Goal: Task Accomplishment & Management: Use online tool/utility

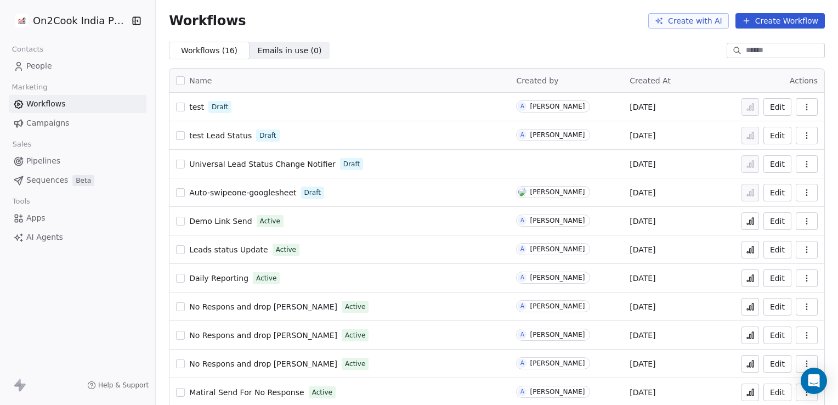
click at [54, 72] on link "People" at bounding box center [78, 66] width 138 height 18
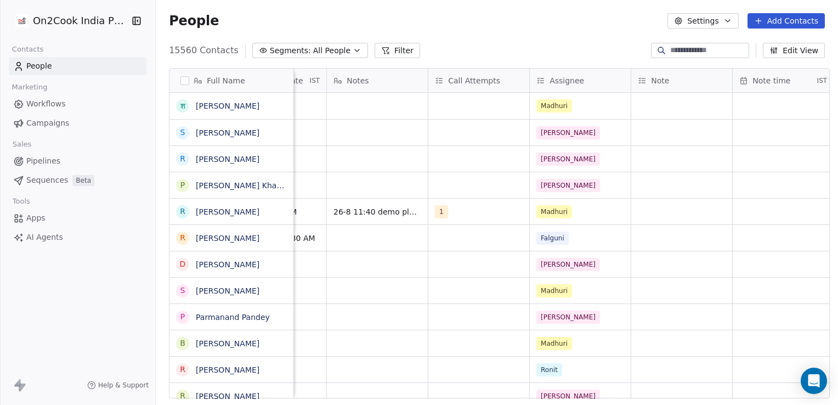
scroll to position [0, 1593]
click at [687, 104] on div "grid" at bounding box center [679, 106] width 101 height 26
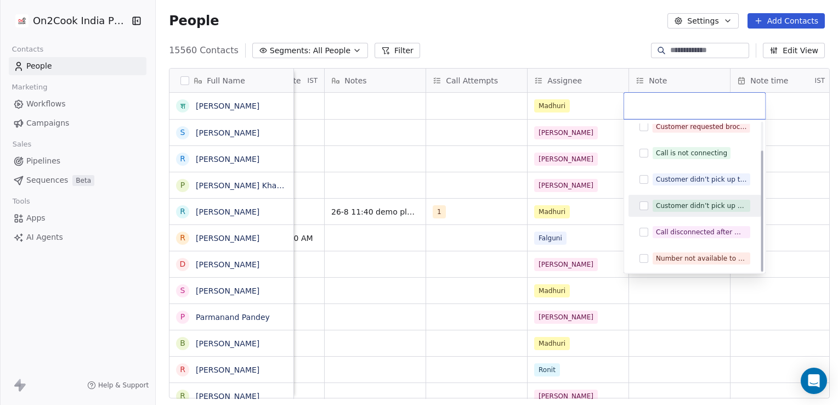
scroll to position [0, 0]
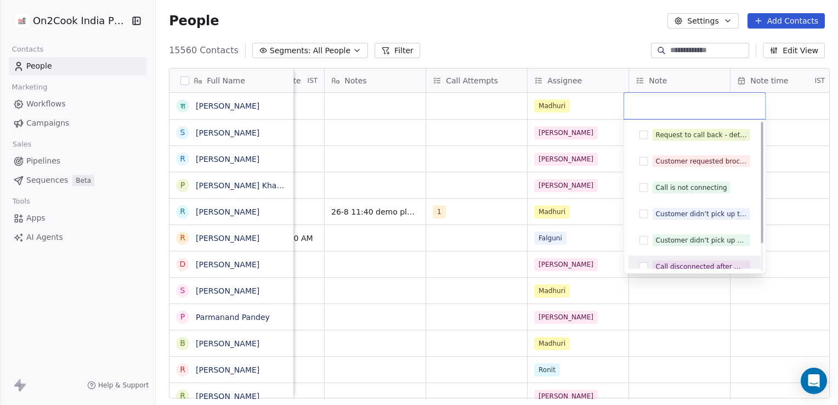
click at [704, 300] on html "On2Cook India Pvt. Ltd. Contacts People Marketing Workflows Campaigns Sales Pip…" at bounding box center [419, 202] width 838 height 405
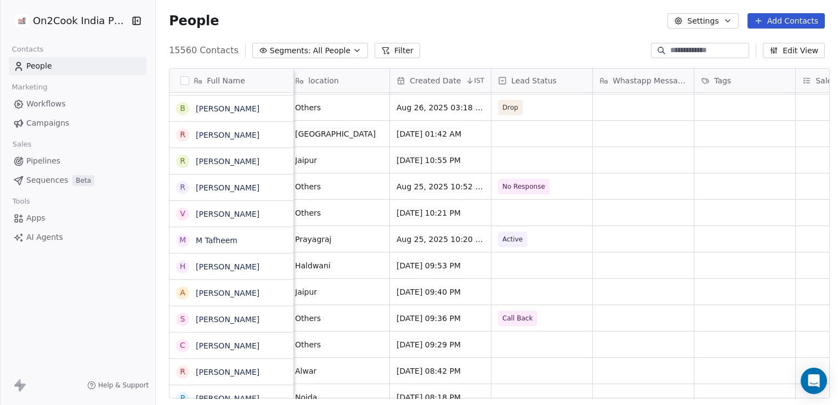
scroll to position [236, 0]
click at [35, 108] on span "Workflows" at bounding box center [45, 104] width 39 height 12
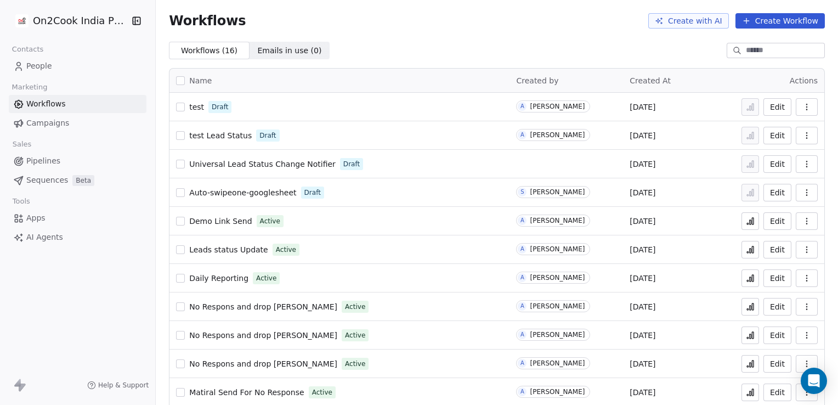
click at [766, 21] on button "Create Workflow" at bounding box center [780, 20] width 89 height 15
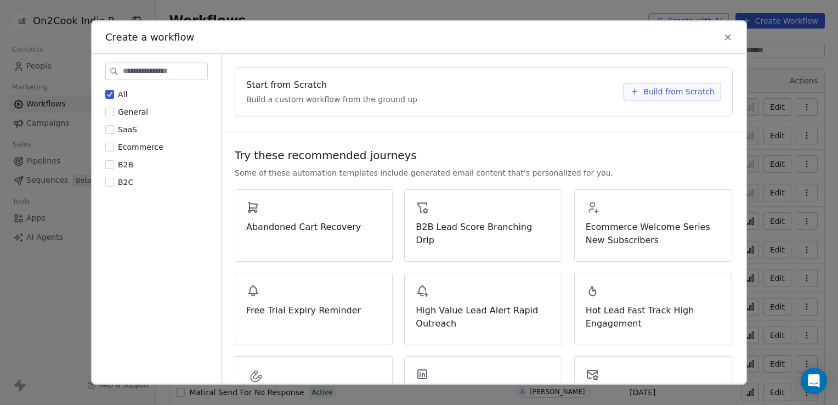
click at [730, 41] on icon at bounding box center [728, 37] width 10 height 10
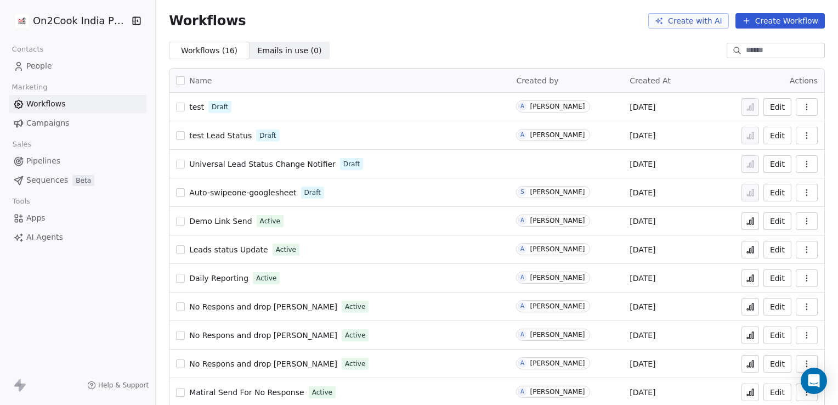
click at [209, 252] on span "Leads status Update" at bounding box center [228, 249] width 79 height 9
click at [76, 63] on link "People" at bounding box center [78, 66] width 138 height 18
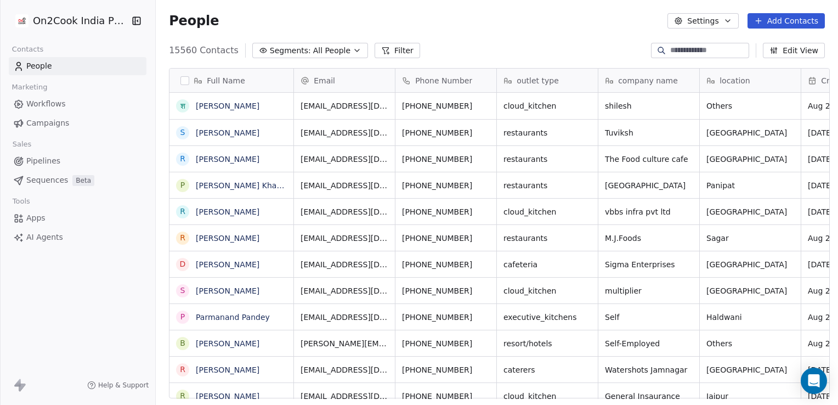
scroll to position [348, 679]
click at [39, 106] on span "Workflows" at bounding box center [45, 104] width 39 height 12
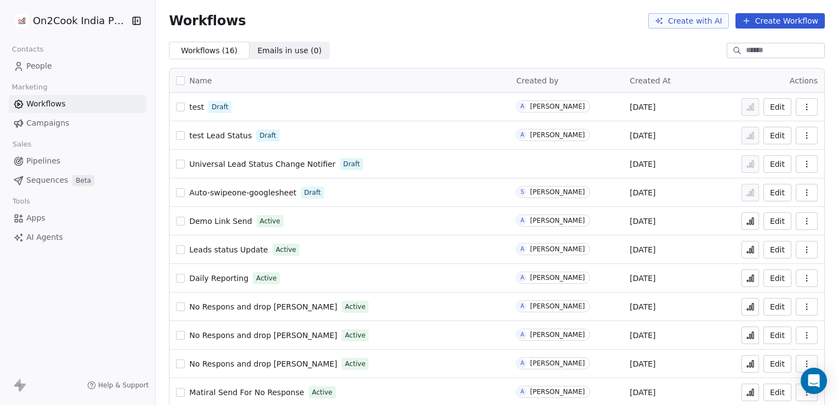
click at [218, 223] on span "Demo Link Send" at bounding box center [220, 221] width 63 height 9
click at [802, 216] on icon "button" at bounding box center [806, 220] width 9 height 9
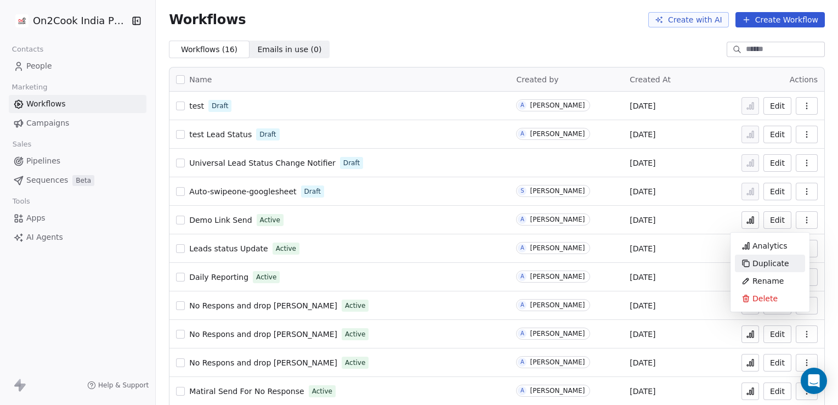
click at [776, 259] on span "Duplicate" at bounding box center [771, 263] width 37 height 11
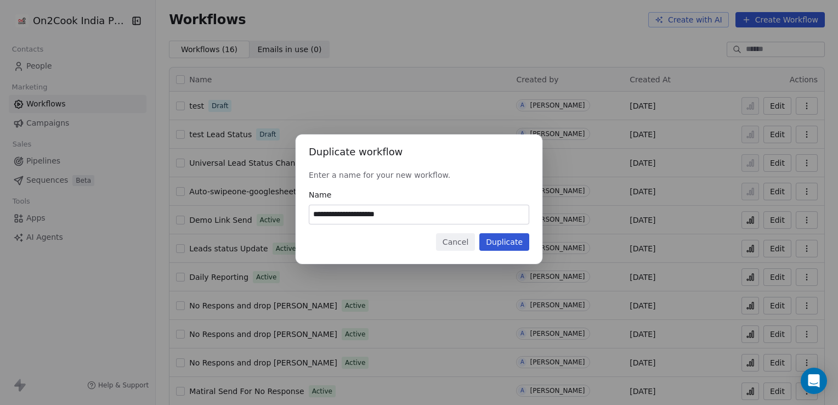
click at [427, 218] on input "**********" at bounding box center [418, 214] width 219 height 19
type input "*"
type input "**********"
click at [526, 242] on button "Duplicate" at bounding box center [504, 242] width 50 height 18
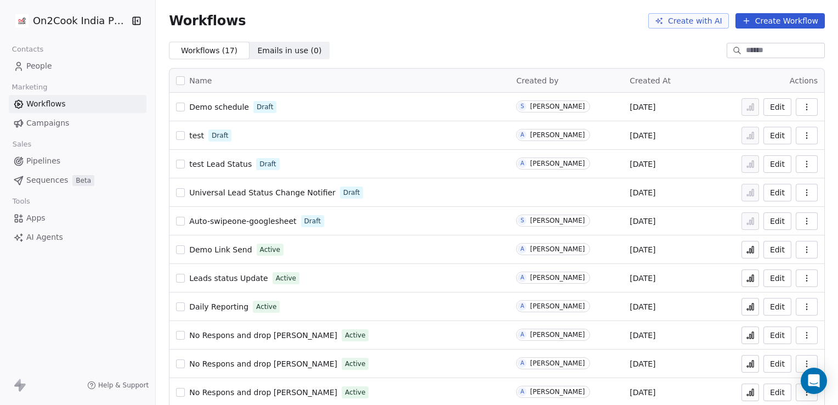
click at [223, 105] on span "Demo schedule" at bounding box center [219, 107] width 60 height 9
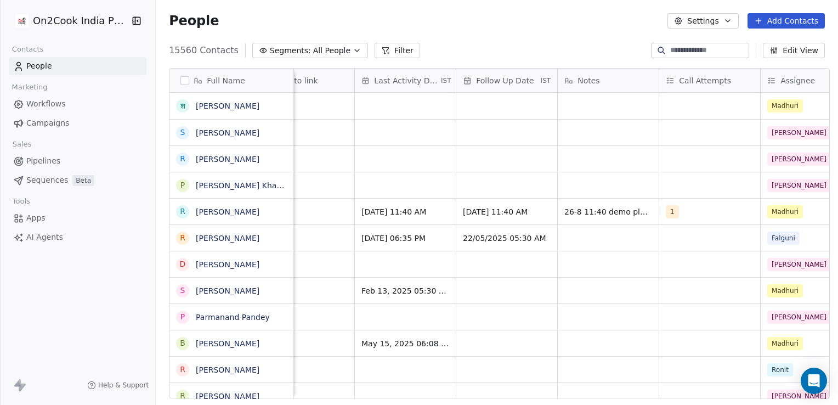
scroll to position [0, 1630]
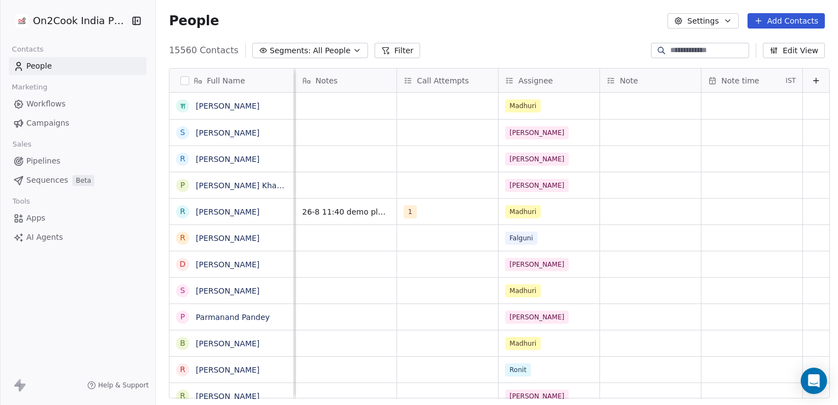
click at [812, 76] on icon at bounding box center [816, 80] width 9 height 9
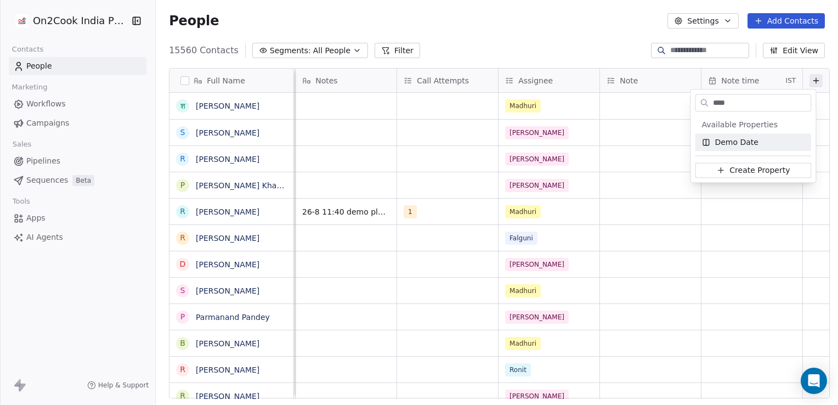
type input "****"
click at [728, 140] on span "Demo Date" at bounding box center [737, 142] width 44 height 11
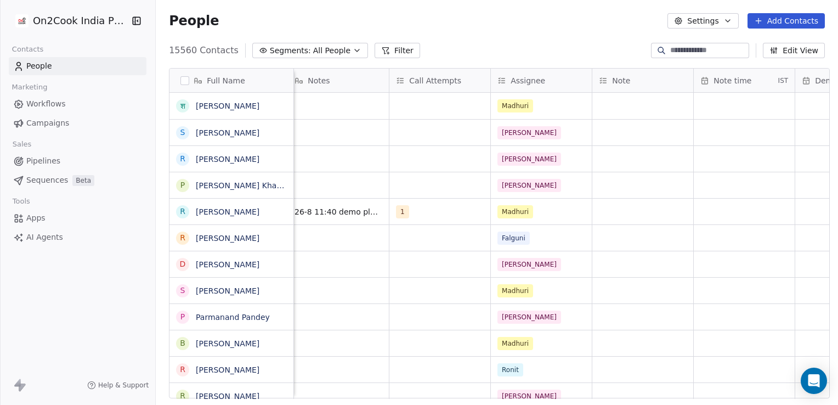
scroll to position [0, 1731]
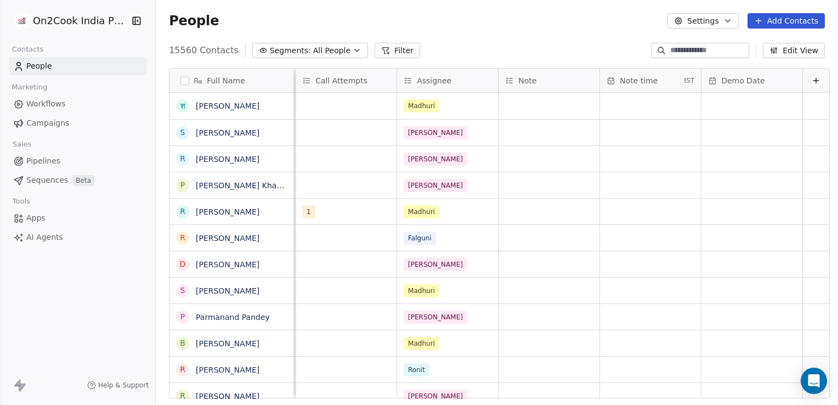
click at [730, 86] on div "Demo Date" at bounding box center [752, 81] width 101 height 24
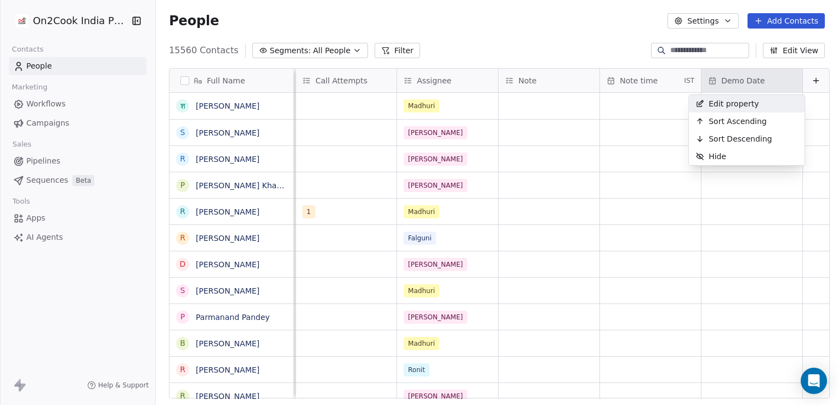
click at [732, 108] on span "Edit property" at bounding box center [734, 103] width 50 height 11
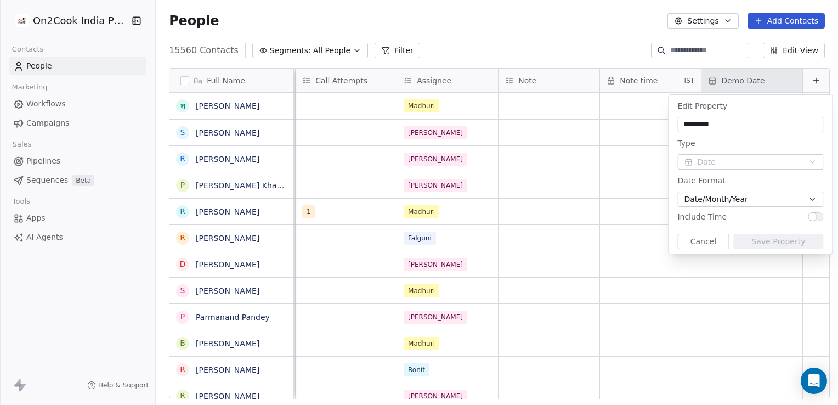
click at [758, 196] on button "Date/Month/Year" at bounding box center [750, 198] width 146 height 15
click at [758, 196] on html "On2Cook India Pvt. Ltd. Contacts People Marketing Workflows Campaigns Sales Pip…" at bounding box center [419, 202] width 838 height 405
click at [820, 217] on button "button" at bounding box center [815, 216] width 15 height 9
click at [773, 246] on button "Save Property" at bounding box center [778, 241] width 90 height 15
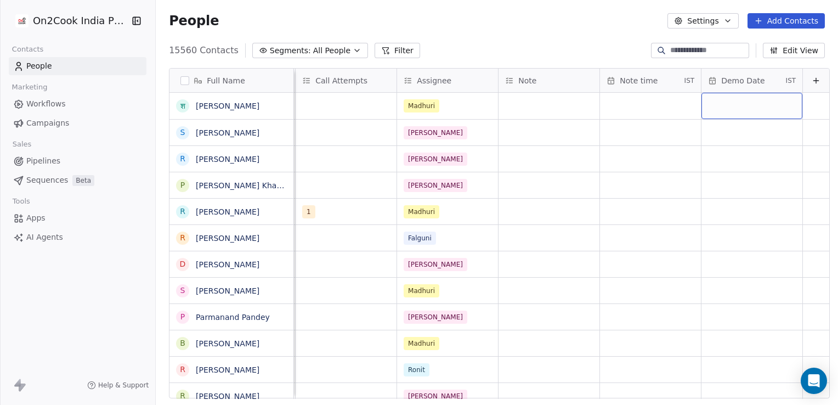
click at [740, 106] on div "grid" at bounding box center [752, 106] width 101 height 26
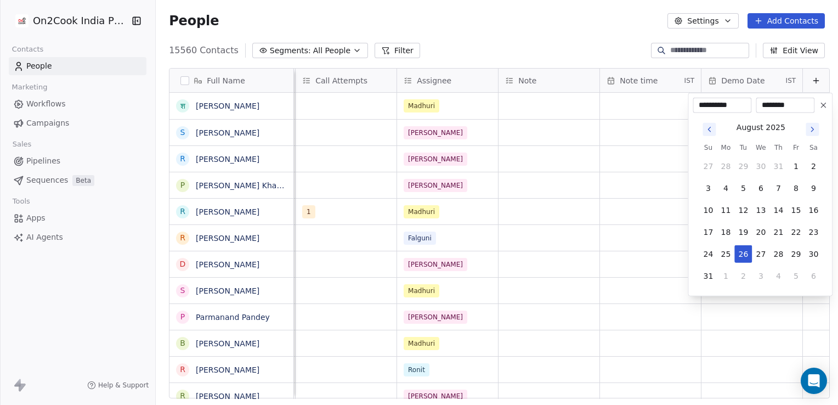
click at [633, 129] on html "On2Cook India Pvt. Ltd. Contacts People Marketing Workflows Campaigns Sales Pip…" at bounding box center [419, 202] width 838 height 405
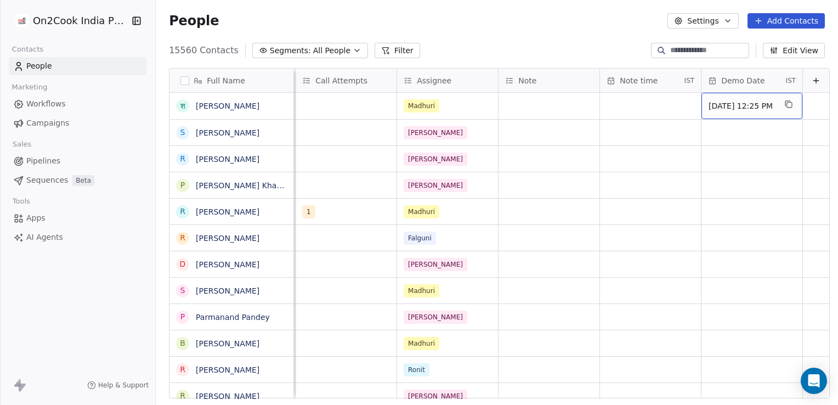
click at [742, 108] on span "[DATE] 12:25 PM" at bounding box center [742, 105] width 67 height 11
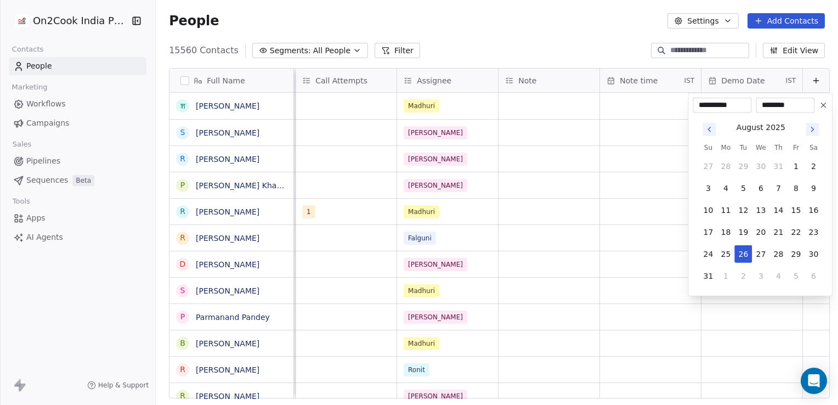
click at [825, 103] on icon at bounding box center [823, 105] width 9 height 9
